Goal: Transaction & Acquisition: Book appointment/travel/reservation

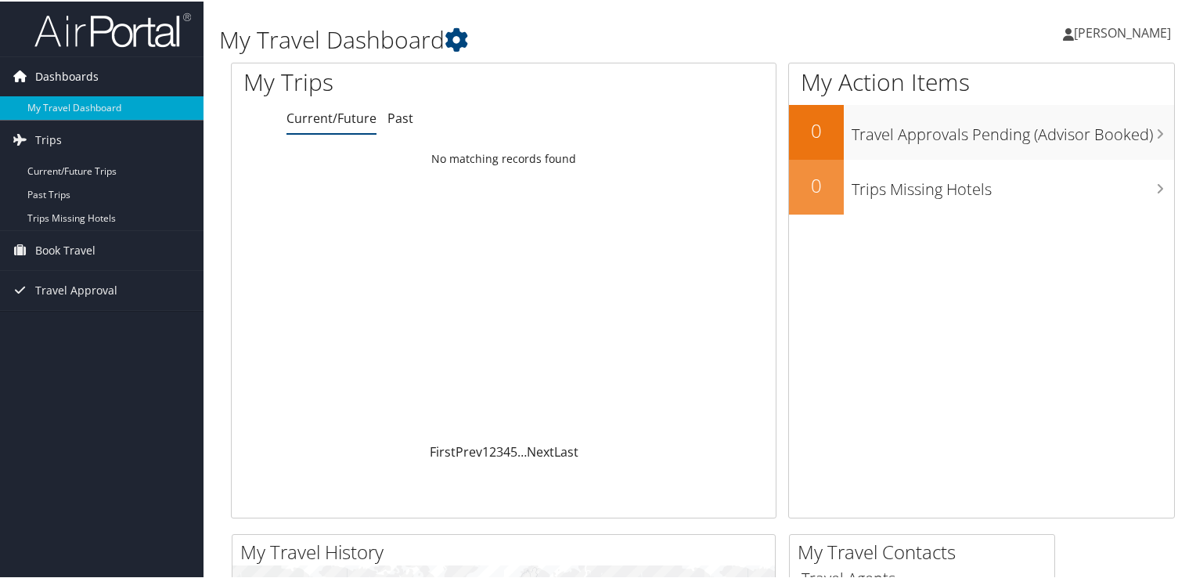
click at [44, 71] on span "Dashboards" at bounding box center [66, 75] width 63 height 39
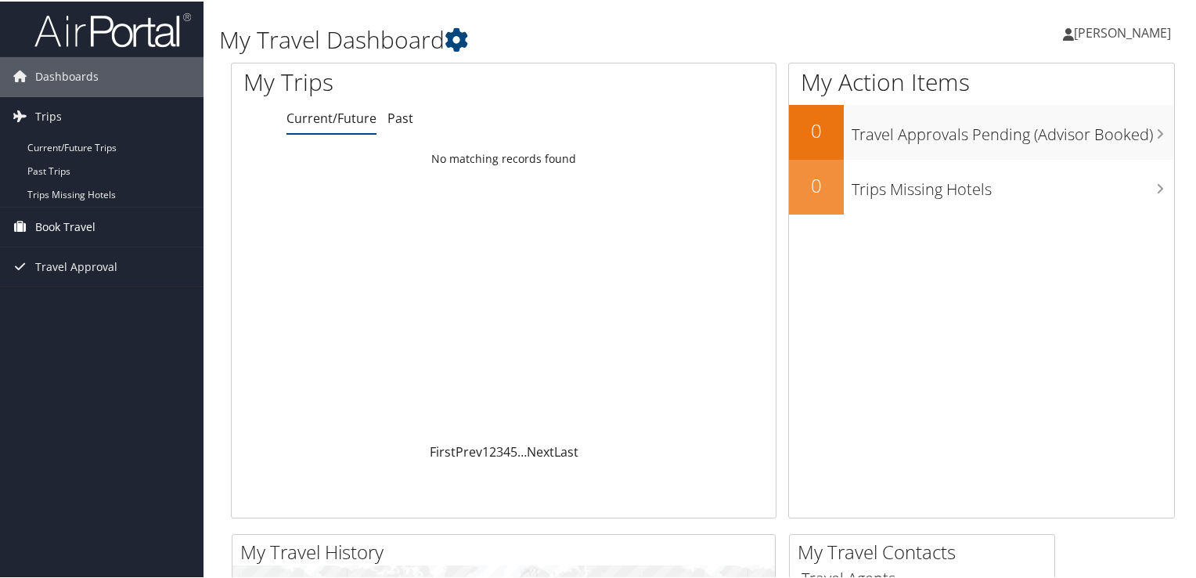
click at [75, 228] on span "Book Travel" at bounding box center [65, 225] width 60 height 39
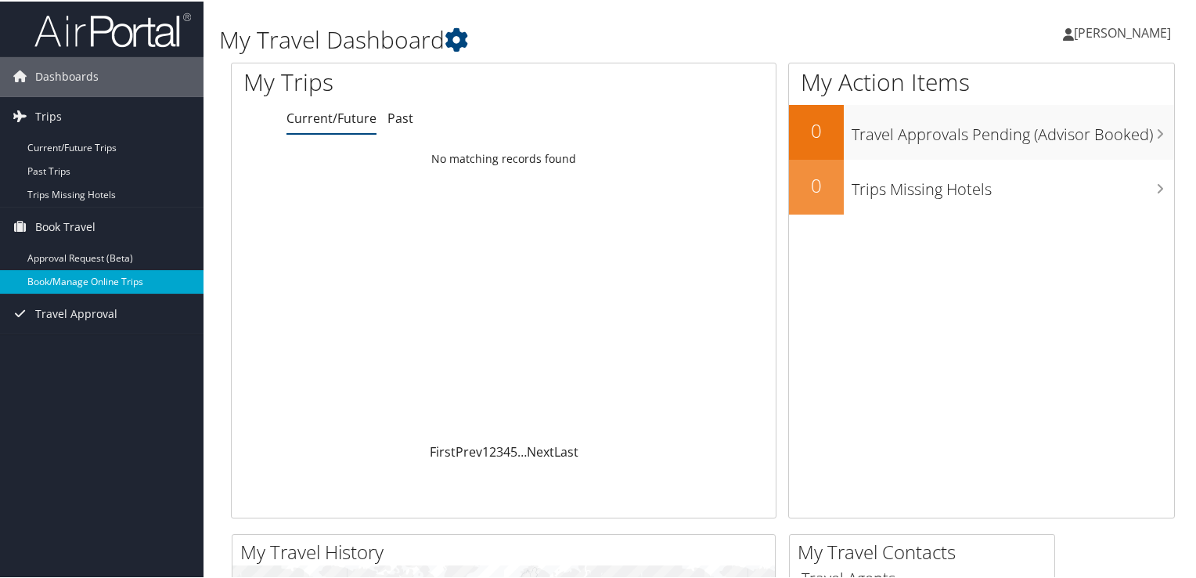
click at [115, 280] on link "Book/Manage Online Trips" at bounding box center [102, 280] width 204 height 23
